Goal: Task Accomplishment & Management: Use online tool/utility

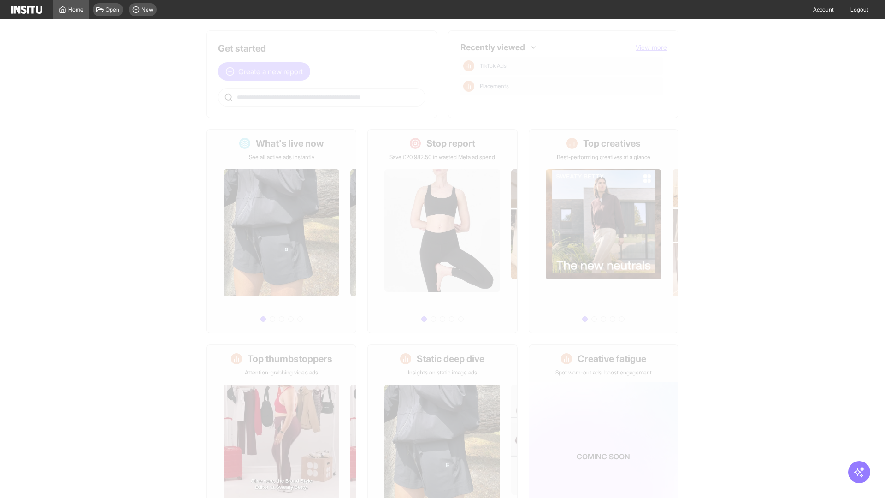
click at [266, 71] on span "Create a new report" at bounding box center [270, 71] width 65 height 11
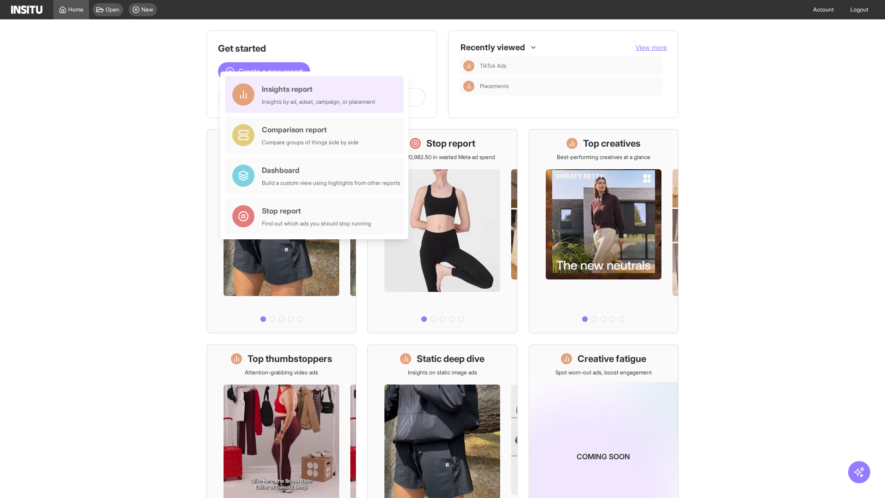
click at [317, 94] on div "Insights report Insights by ad, adset, campaign, or placement" at bounding box center [318, 94] width 113 height 22
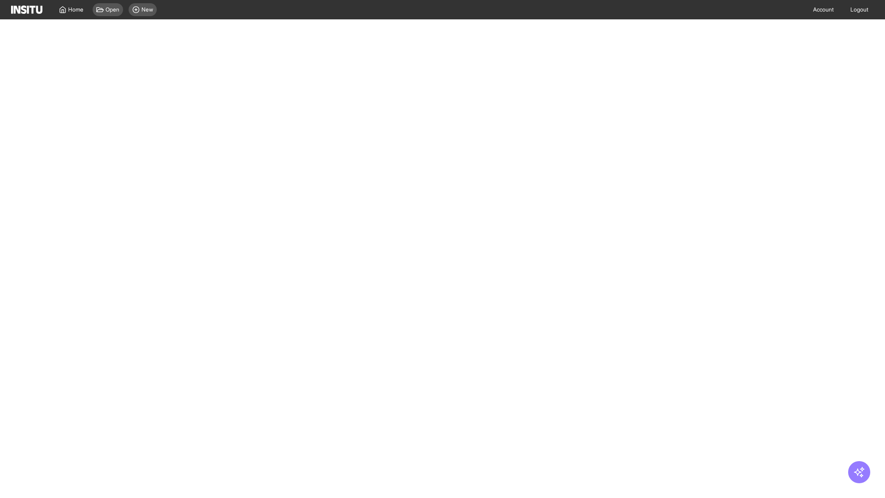
select select "**"
